Goal: Task Accomplishment & Management: Manage account settings

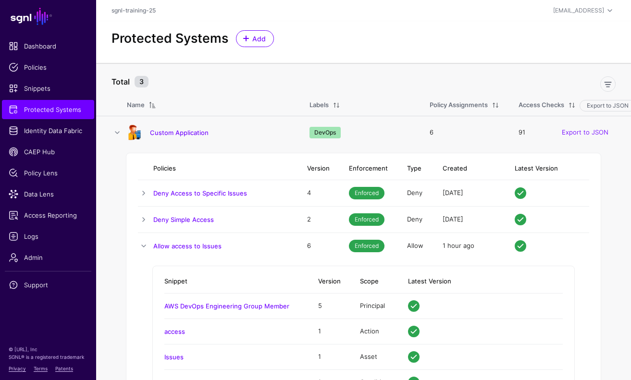
scroll to position [49, 0]
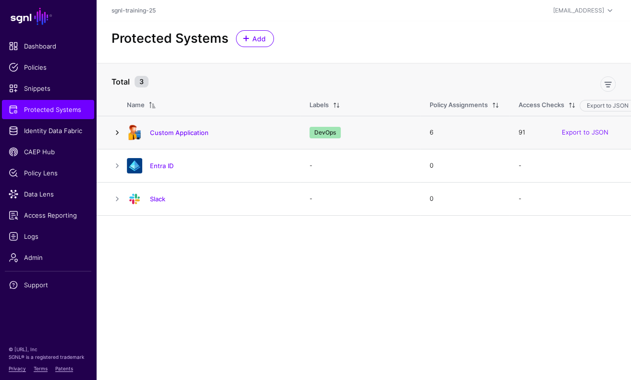
click at [111, 132] on link at bounding box center [117, 133] width 12 height 12
click at [114, 127] on link at bounding box center [117, 133] width 12 height 12
drag, startPoint x: 122, startPoint y: 125, endPoint x: 114, endPoint y: 135, distance: 12.7
click at [120, 127] on td at bounding box center [111, 132] width 31 height 33
click at [116, 131] on link at bounding box center [117, 133] width 12 height 12
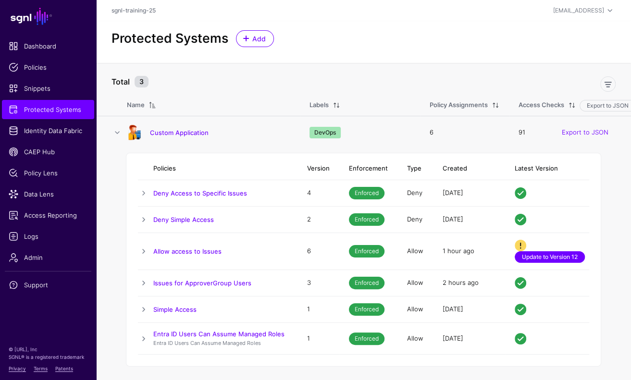
click at [575, 257] on link "Update to Version 12" at bounding box center [549, 257] width 70 height 12
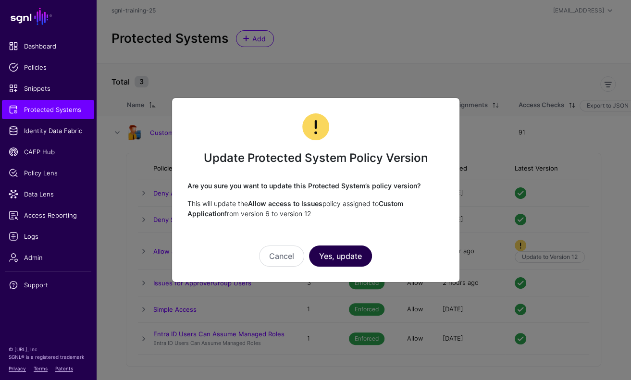
click at [342, 257] on button "Yes, update" at bounding box center [340, 255] width 63 height 21
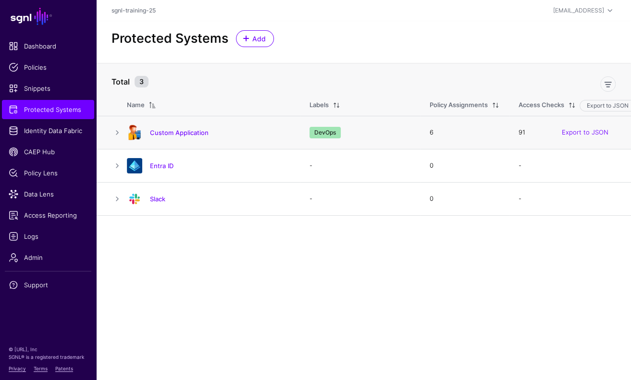
click at [115, 125] on td at bounding box center [111, 132] width 31 height 33
click at [115, 129] on link at bounding box center [117, 133] width 12 height 12
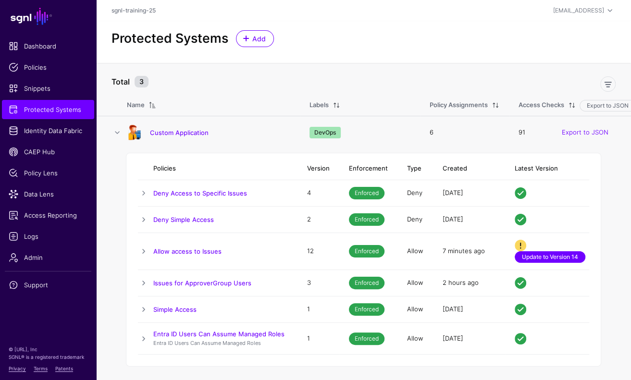
click at [568, 256] on link "Update to Version 14" at bounding box center [549, 257] width 71 height 12
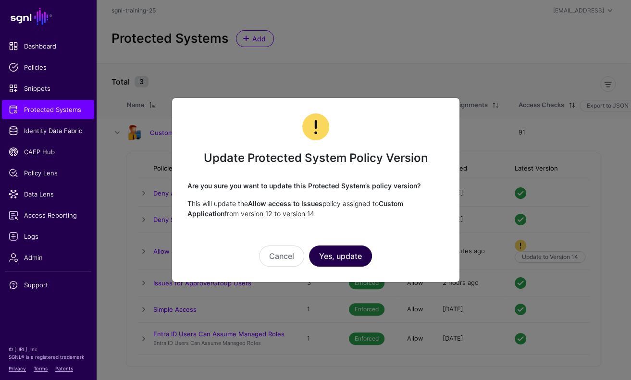
click at [317, 258] on button "Yes, update" at bounding box center [340, 255] width 63 height 21
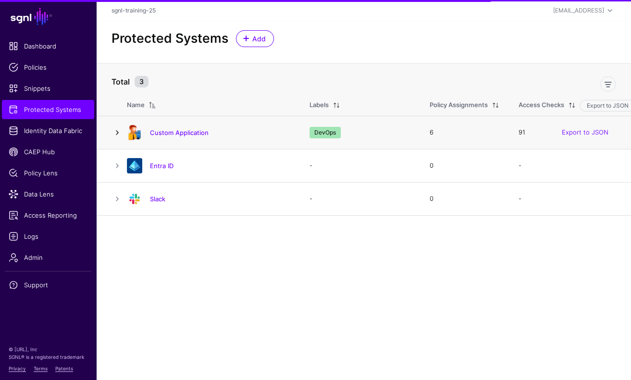
click at [115, 132] on link at bounding box center [117, 133] width 12 height 12
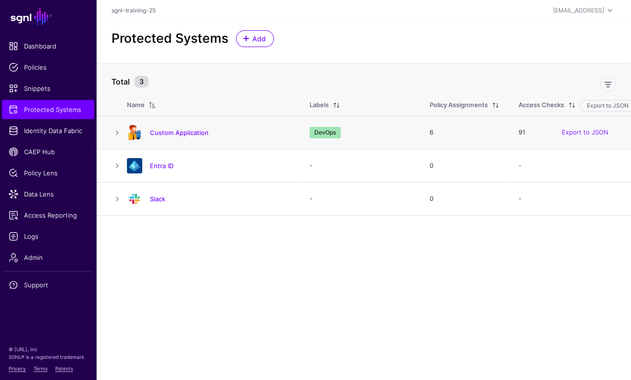
click at [108, 131] on td at bounding box center [111, 132] width 31 height 33
click at [111, 131] on link at bounding box center [117, 133] width 12 height 12
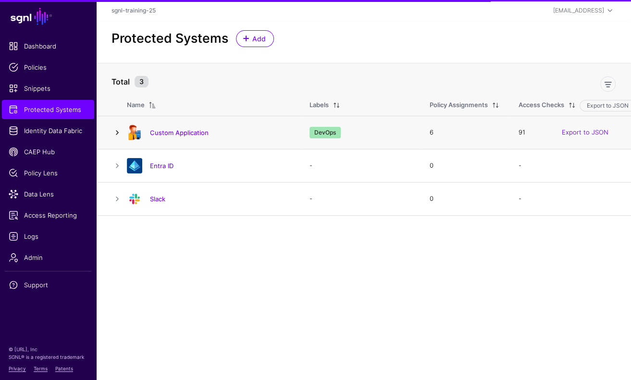
click at [120, 129] on link at bounding box center [117, 133] width 12 height 12
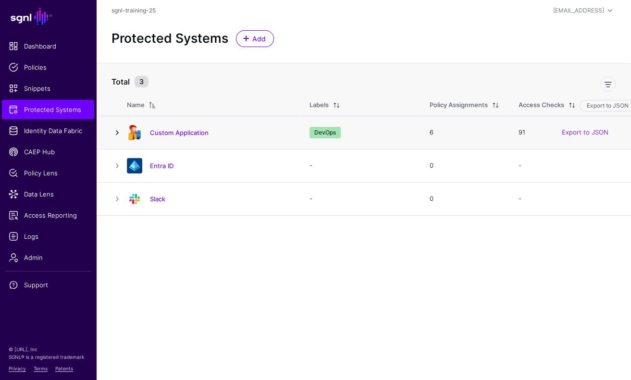
click at [118, 131] on link at bounding box center [117, 133] width 12 height 12
click at [116, 127] on link at bounding box center [117, 133] width 12 height 12
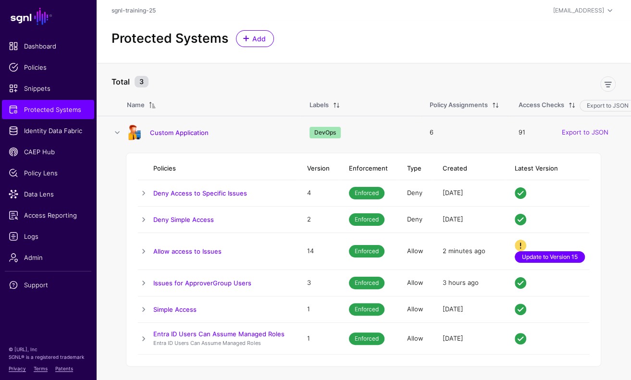
click at [564, 260] on link "Update to Version 15" at bounding box center [549, 257] width 70 height 12
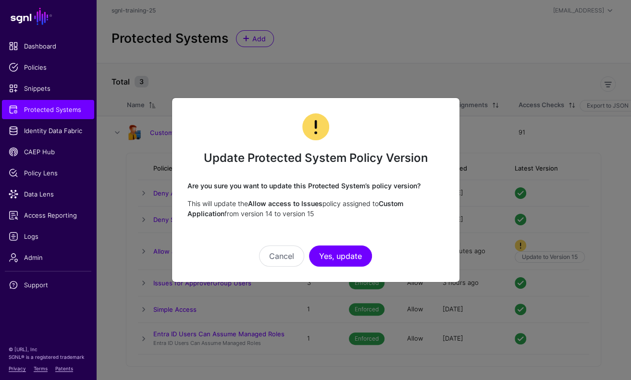
click at [350, 255] on button "Yes, update" at bounding box center [340, 255] width 63 height 21
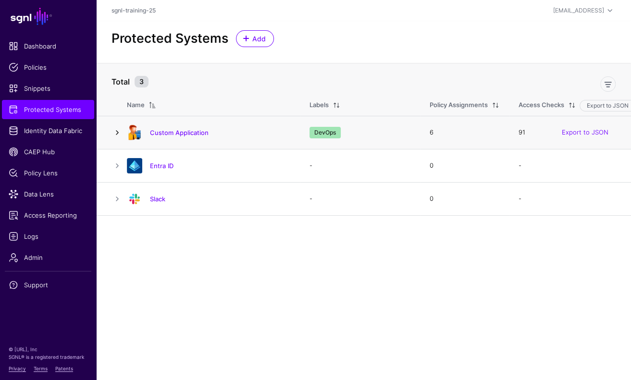
click at [116, 127] on link at bounding box center [117, 133] width 12 height 12
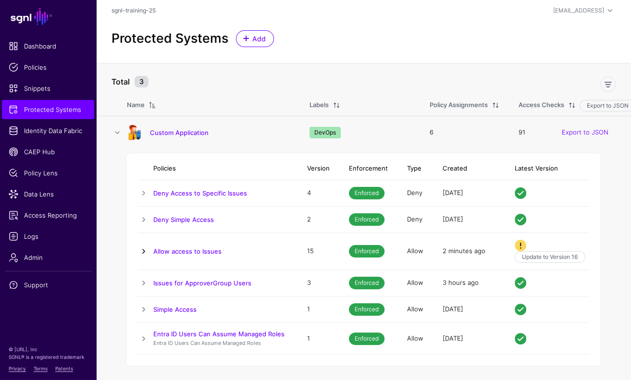
click at [145, 249] on link at bounding box center [144, 251] width 12 height 12
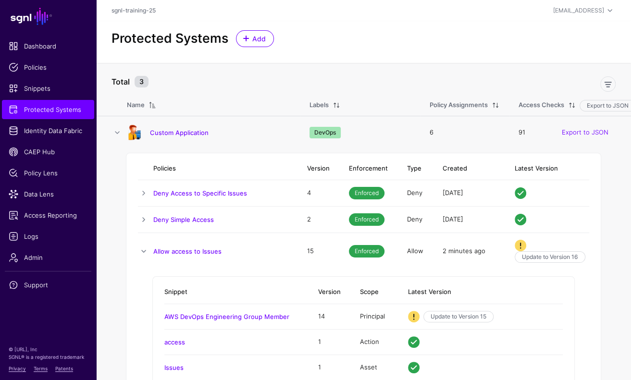
scroll to position [96, 0]
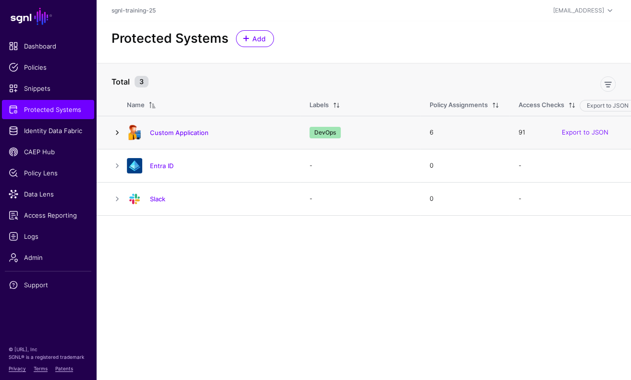
click at [115, 132] on link at bounding box center [117, 133] width 12 height 12
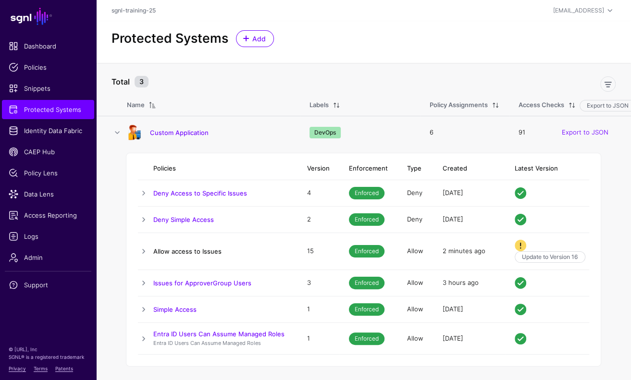
click at [153, 247] on link "Allow access to Issues" at bounding box center [187, 251] width 68 height 8
click at [145, 244] on td at bounding box center [145, 251] width 15 height 37
click at [146, 249] on link at bounding box center [144, 251] width 12 height 12
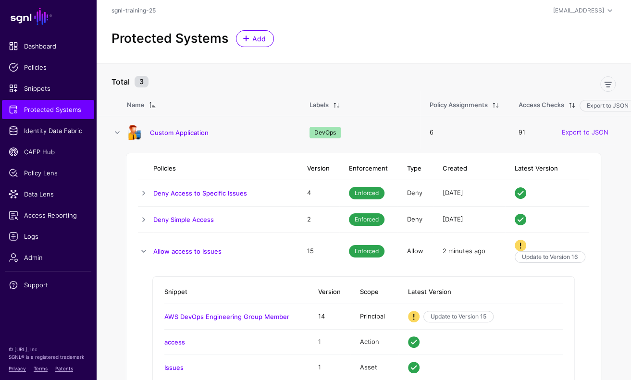
scroll to position [85, 0]
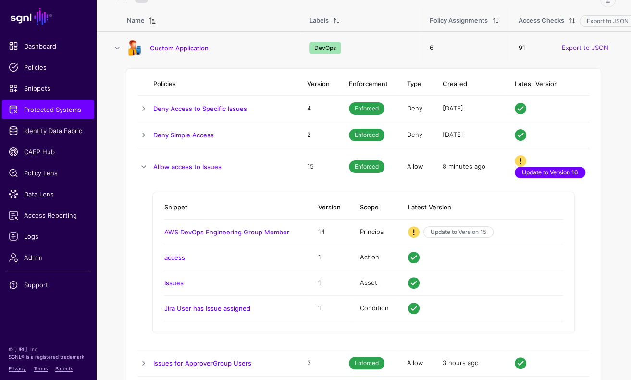
click at [565, 170] on link "Update to Version 16" at bounding box center [549, 173] width 71 height 12
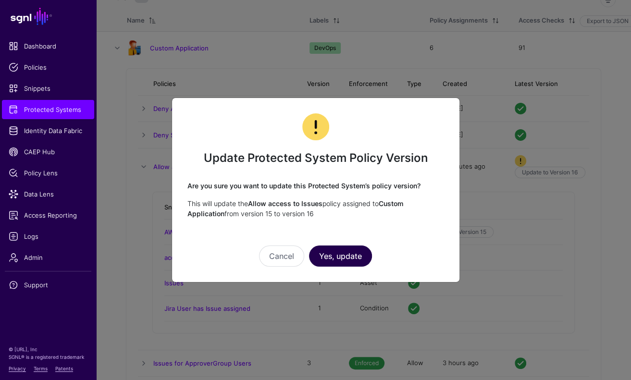
click at [357, 253] on button "Yes, update" at bounding box center [340, 255] width 63 height 21
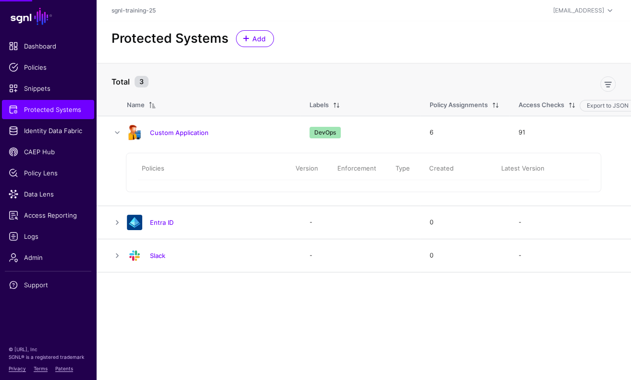
scroll to position [0, 0]
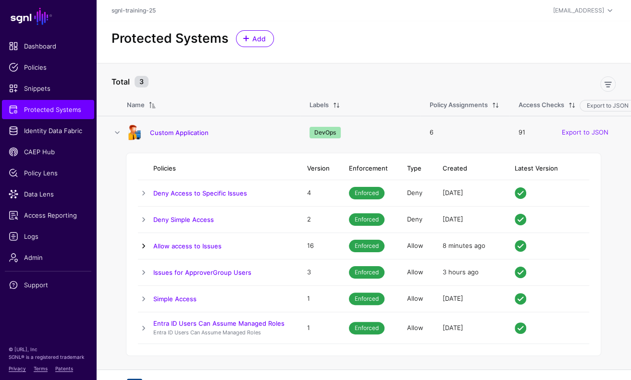
click at [143, 244] on link at bounding box center [144, 246] width 12 height 12
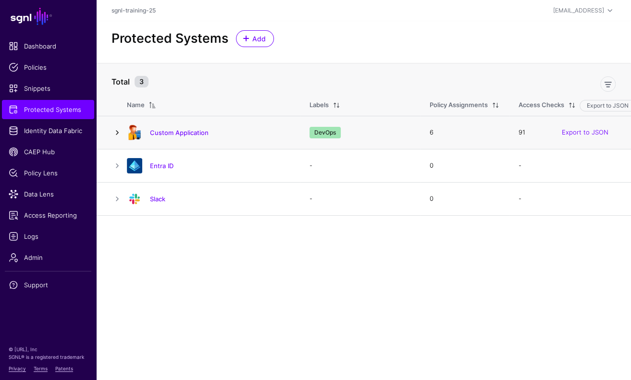
click at [125, 132] on div at bounding box center [134, 132] width 23 height 15
click at [120, 131] on link at bounding box center [117, 133] width 12 height 12
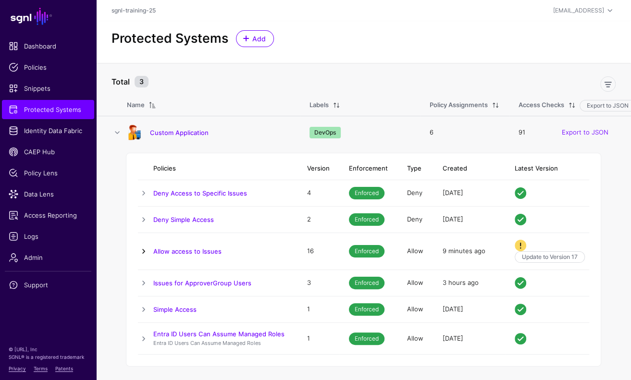
click at [145, 250] on link at bounding box center [144, 251] width 12 height 12
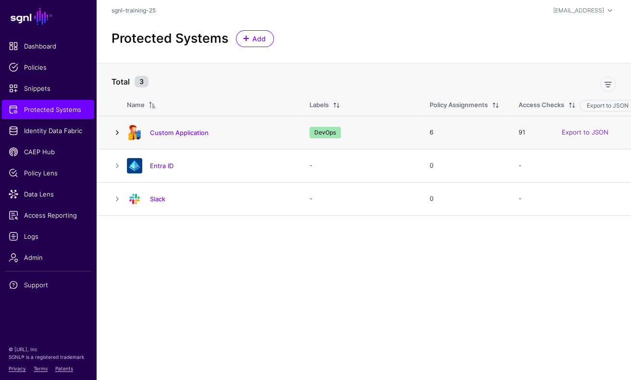
click at [116, 133] on link at bounding box center [117, 133] width 12 height 12
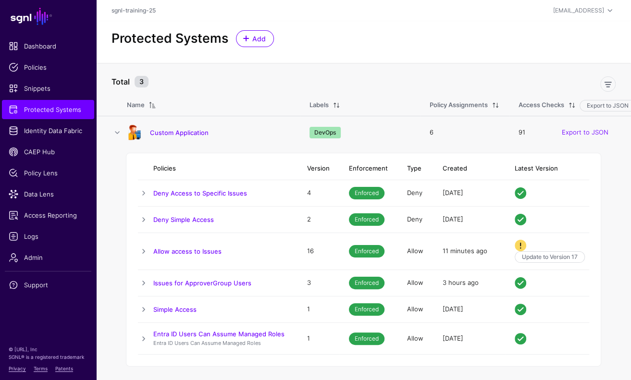
scroll to position [5, 0]
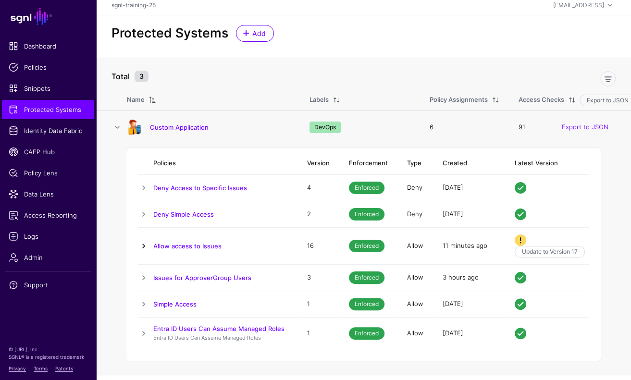
click at [144, 244] on link at bounding box center [144, 246] width 12 height 12
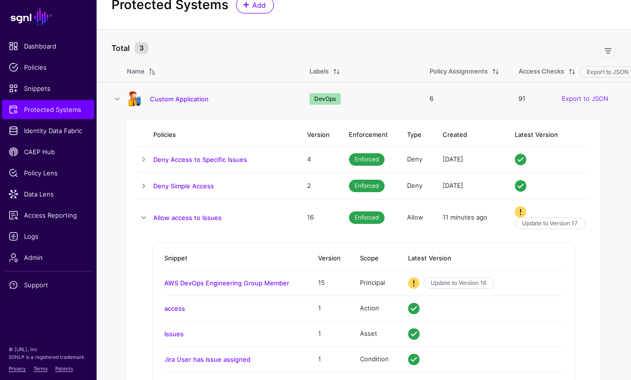
scroll to position [45, 0]
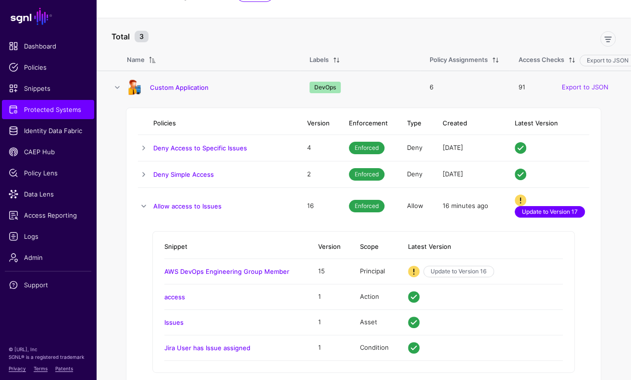
click at [556, 210] on link "Update to Version 17" at bounding box center [549, 212] width 70 height 12
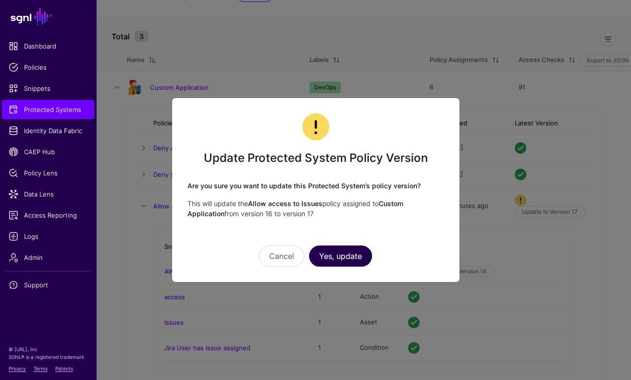
click at [340, 255] on button "Yes, update" at bounding box center [340, 255] width 63 height 21
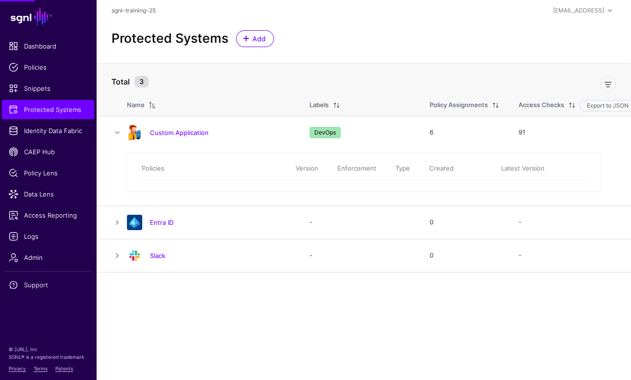
scroll to position [0, 0]
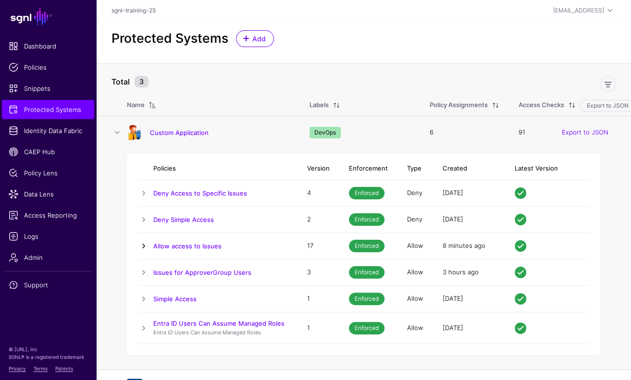
click at [146, 245] on link at bounding box center [144, 246] width 12 height 12
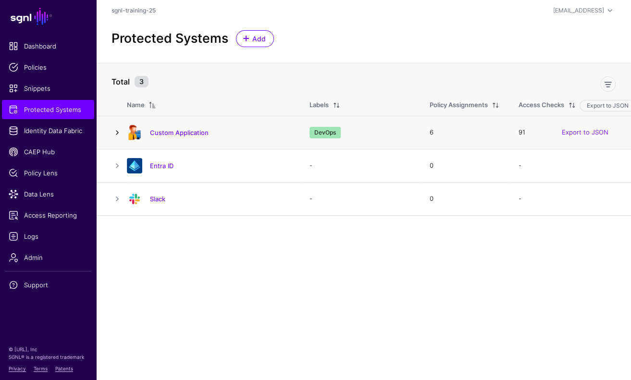
click at [114, 134] on link at bounding box center [117, 133] width 12 height 12
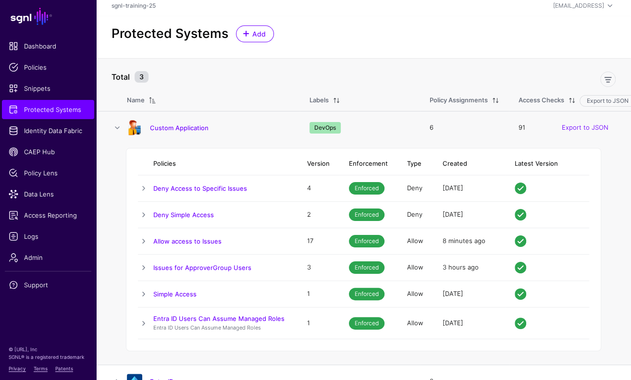
scroll to position [16, 0]
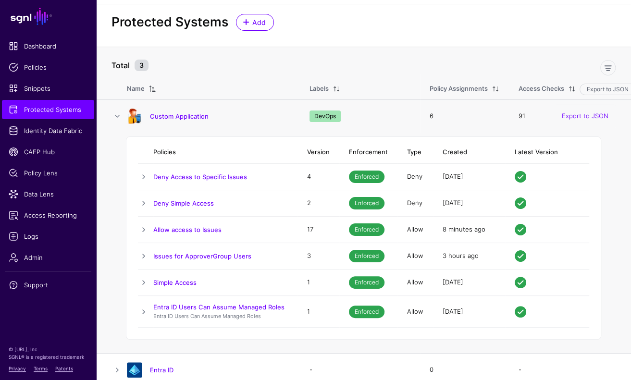
drag, startPoint x: 144, startPoint y: 228, endPoint x: 150, endPoint y: 233, distance: 8.2
click at [144, 228] on link at bounding box center [144, 230] width 12 height 12
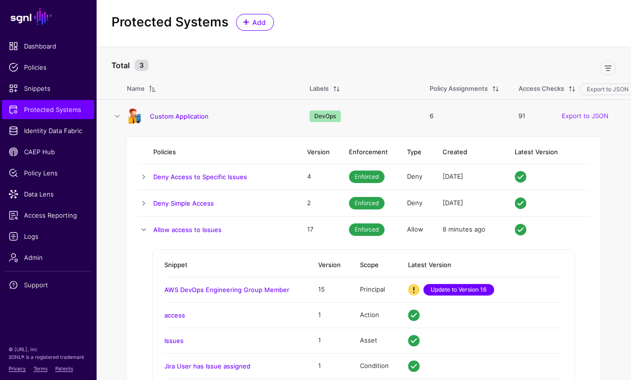
click at [474, 292] on link "Update to Version 16" at bounding box center [458, 290] width 71 height 12
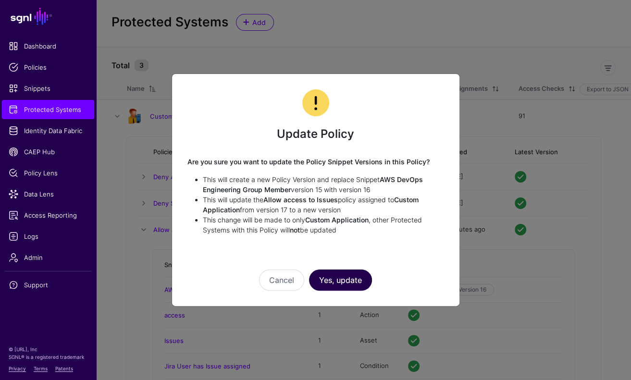
click at [345, 274] on button "Yes, update" at bounding box center [340, 279] width 63 height 21
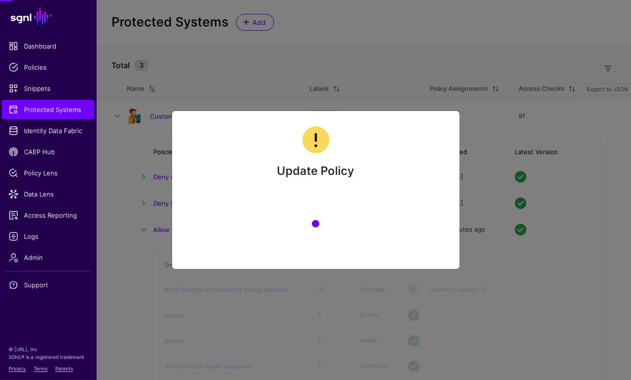
scroll to position [0, 0]
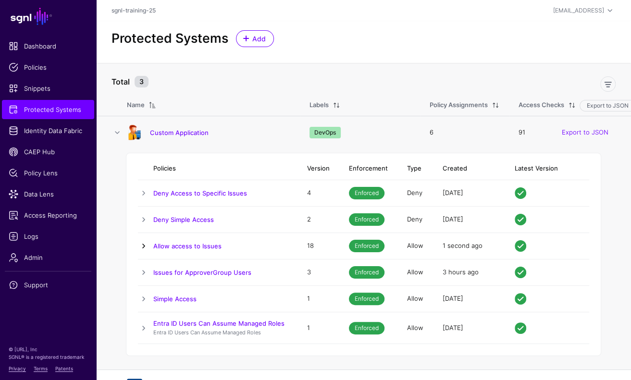
click at [144, 243] on link at bounding box center [144, 246] width 12 height 12
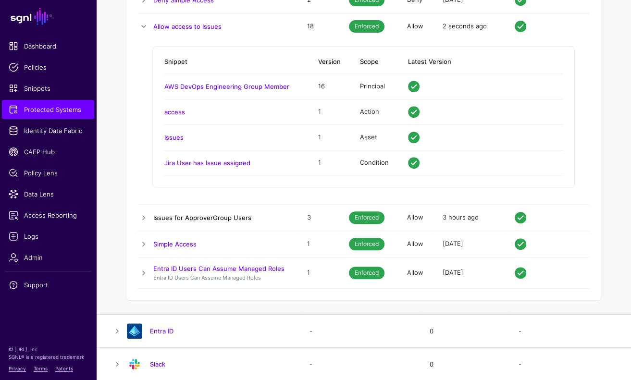
scroll to position [70, 0]
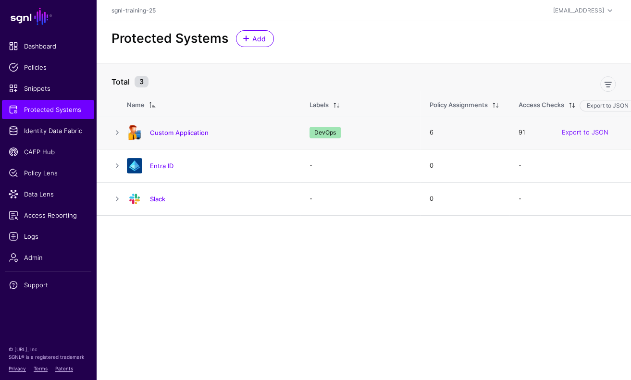
click at [116, 122] on td at bounding box center [111, 132] width 31 height 33
click at [117, 131] on link at bounding box center [117, 133] width 12 height 12
click at [115, 130] on link at bounding box center [117, 133] width 12 height 12
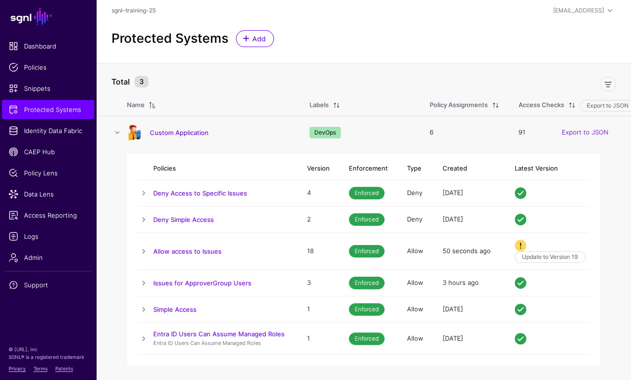
click at [150, 249] on td at bounding box center [145, 251] width 15 height 37
click at [146, 248] on link at bounding box center [144, 251] width 12 height 12
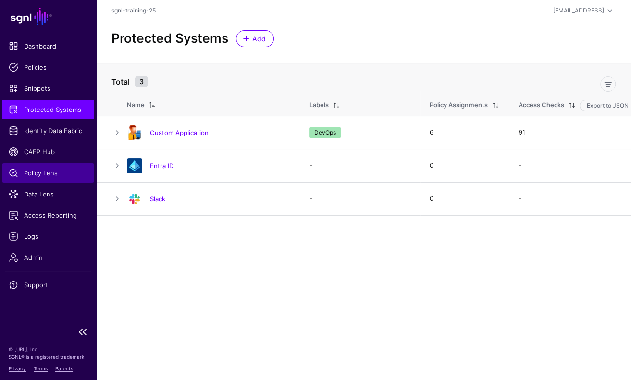
click at [22, 175] on span "Policy Lens" at bounding box center [48, 173] width 79 height 10
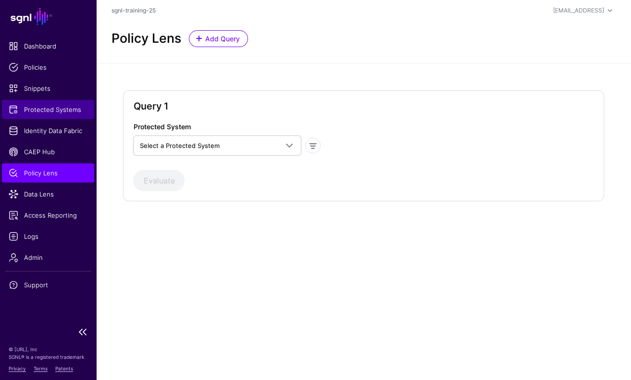
click at [53, 111] on span "Protected Systems" at bounding box center [48, 110] width 79 height 10
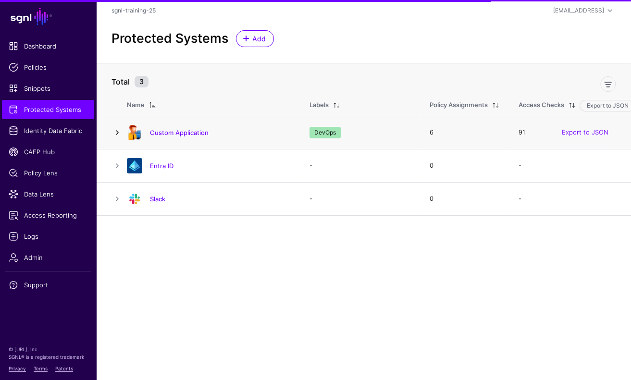
click at [114, 131] on link at bounding box center [117, 133] width 12 height 12
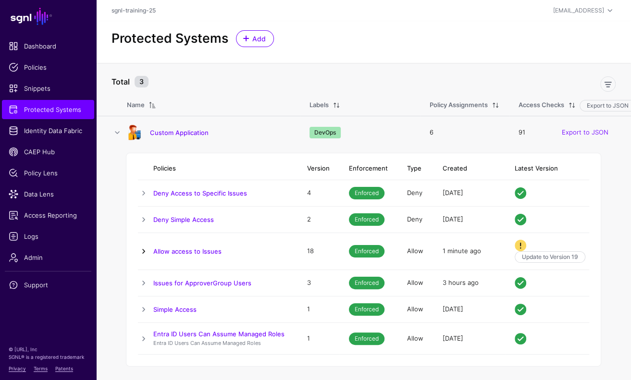
click at [146, 249] on link at bounding box center [144, 251] width 12 height 12
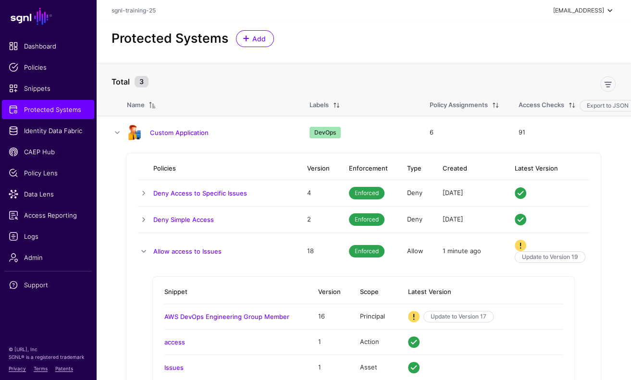
click at [588, 6] on div "[EMAIL_ADDRESS]" at bounding box center [578, 10] width 51 height 9
click at [565, 81] on div "Log out" at bounding box center [562, 84] width 91 height 10
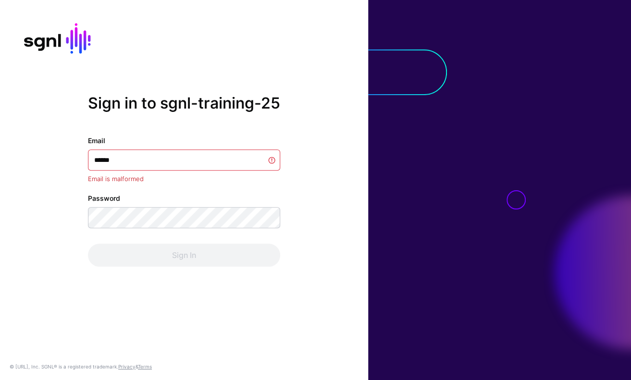
type input "*******"
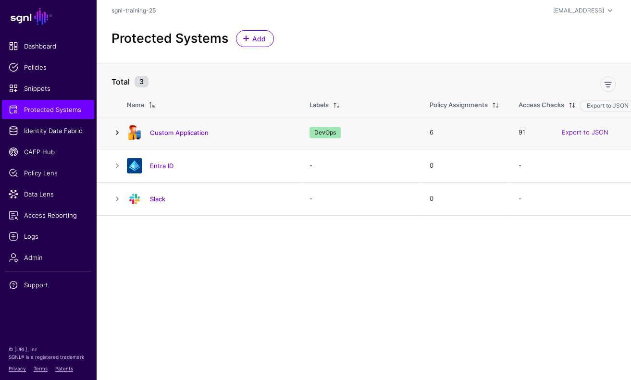
click at [120, 131] on link at bounding box center [117, 133] width 12 height 12
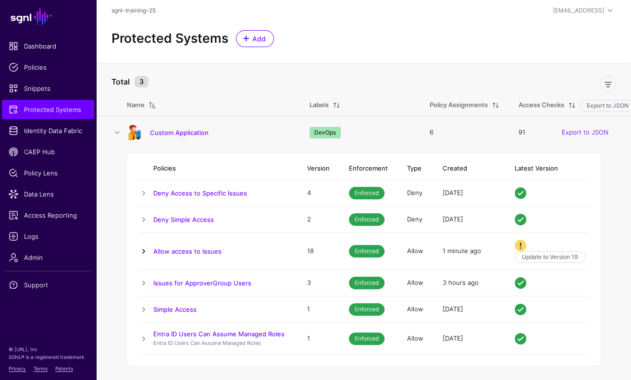
click at [142, 247] on link at bounding box center [144, 251] width 12 height 12
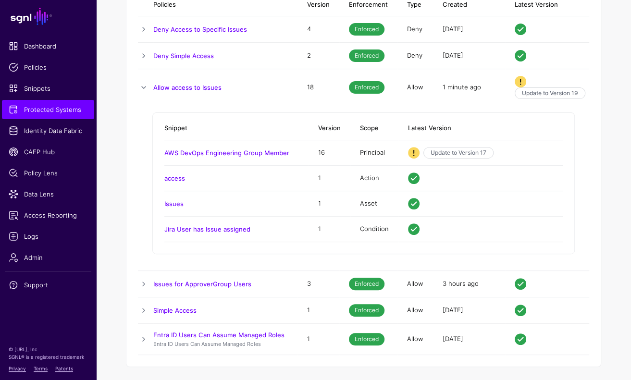
scroll to position [116, 0]
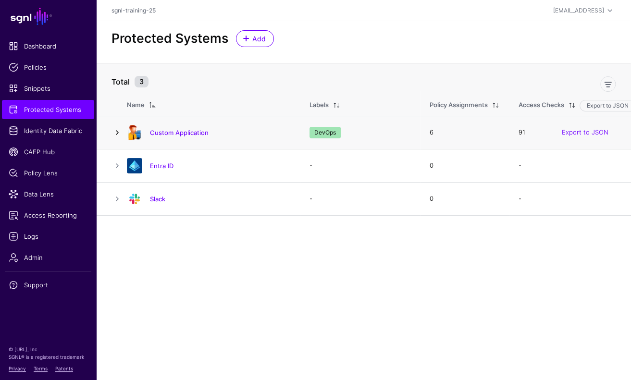
click at [118, 129] on link at bounding box center [117, 133] width 12 height 12
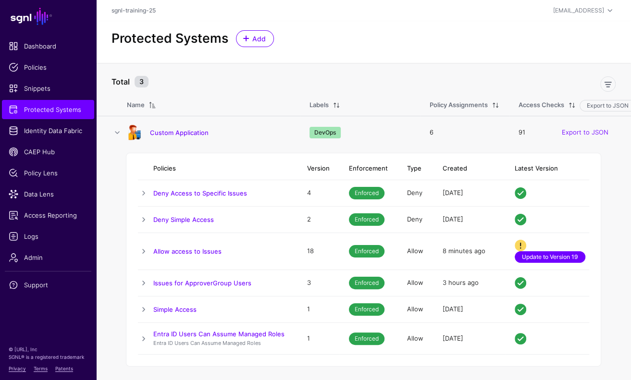
click at [563, 258] on link "Update to Version 19" at bounding box center [549, 257] width 71 height 12
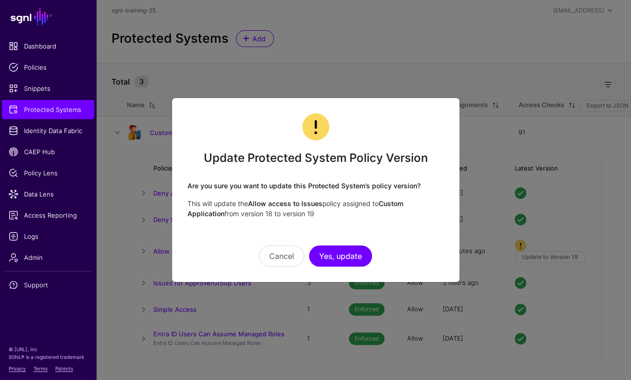
click at [141, 210] on ngb-modal-window "Update Protected System Policy Version Are you sure you want to update this Pro…" at bounding box center [315, 190] width 631 height 380
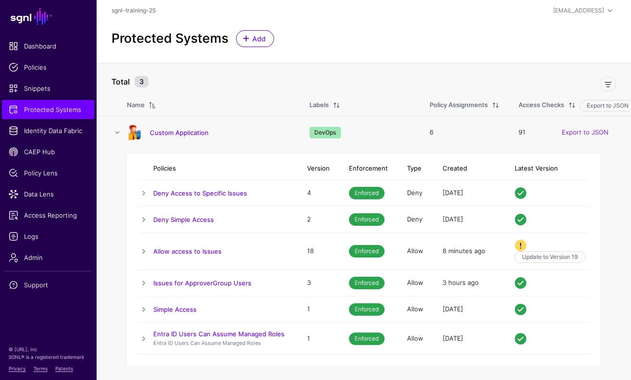
click at [136, 250] on div "Policies Version Enforcement Type Created Latest Version Deny Access to Specifi…" at bounding box center [363, 260] width 475 height 214
click at [145, 248] on link at bounding box center [144, 251] width 12 height 12
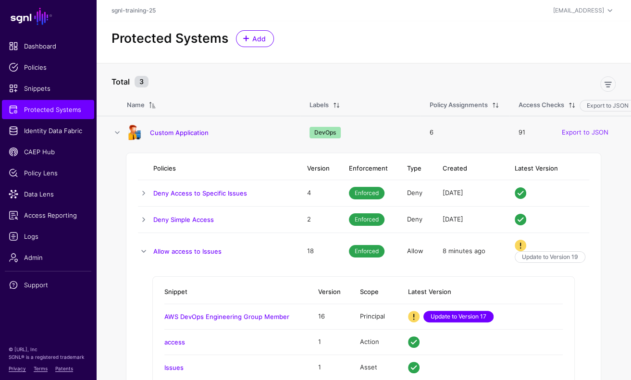
click at [470, 316] on link "Update to Version 17" at bounding box center [458, 317] width 70 height 12
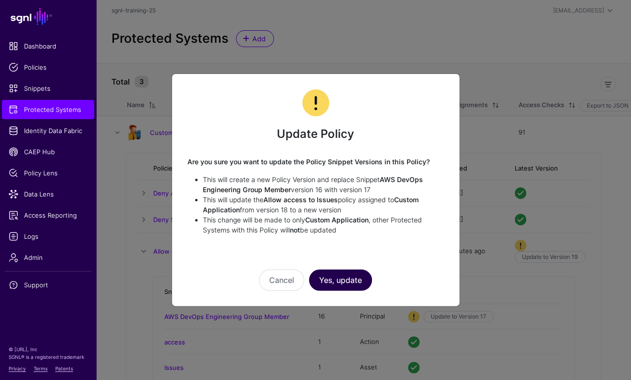
click at [371, 280] on button "Yes, update" at bounding box center [340, 279] width 63 height 21
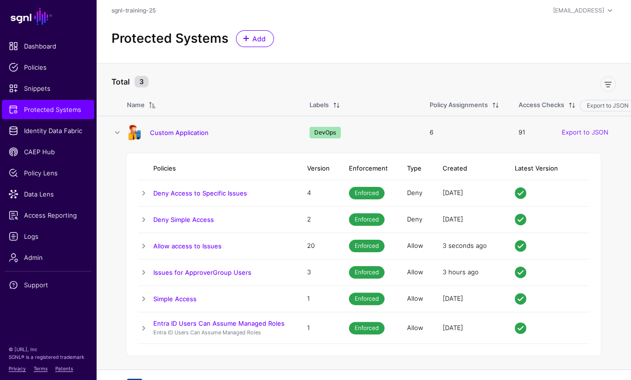
click at [144, 237] on td at bounding box center [145, 246] width 15 height 26
click at [144, 244] on link at bounding box center [144, 246] width 12 height 12
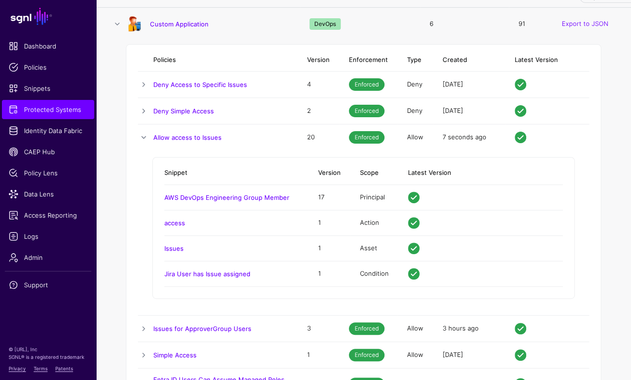
scroll to position [98, 0]
